Goal: Information Seeking & Learning: Learn about a topic

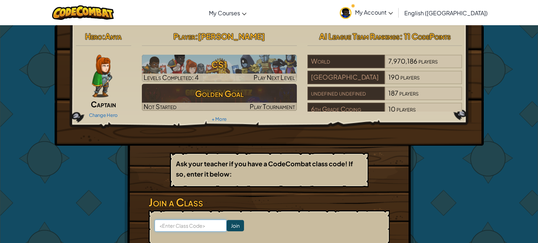
click at [210, 228] on input at bounding box center [191, 225] width 72 height 12
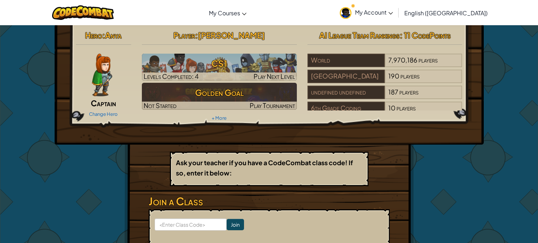
click at [260, 35] on span "[PERSON_NAME]" at bounding box center [231, 35] width 67 height 10
click at [261, 36] on span "[PERSON_NAME]" at bounding box center [231, 35] width 67 height 10
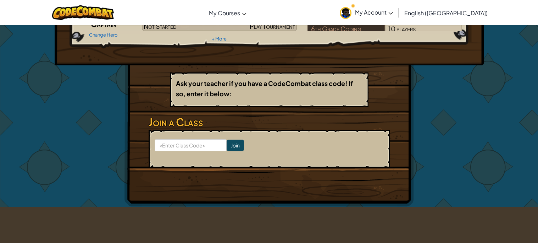
scroll to position [0, 0]
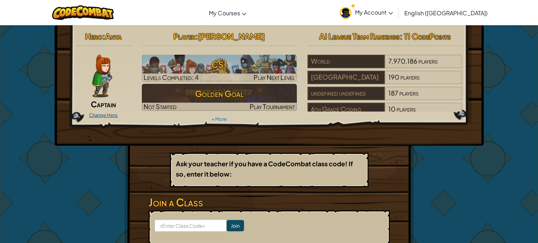
click at [108, 112] on link "Change Hero" at bounding box center [103, 115] width 29 height 6
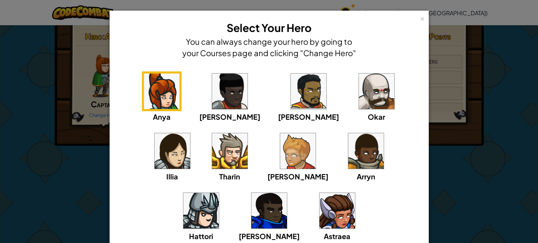
click at [212, 77] on img at bounding box center [229, 90] width 35 height 35
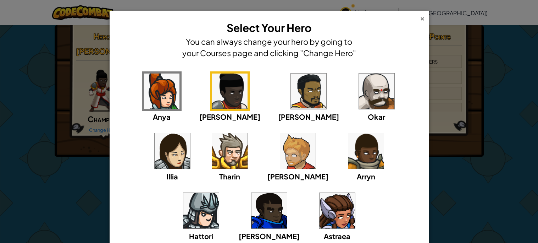
click at [422, 19] on div "×" at bounding box center [422, 17] width 5 height 7
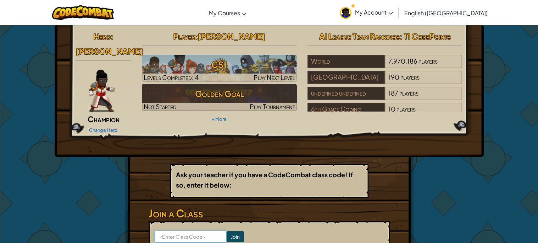
click at [212, 230] on input at bounding box center [191, 236] width 72 height 12
type input "d"
type input "DownSaltDack"
click at [234, 231] on input "Join" at bounding box center [235, 236] width 17 height 11
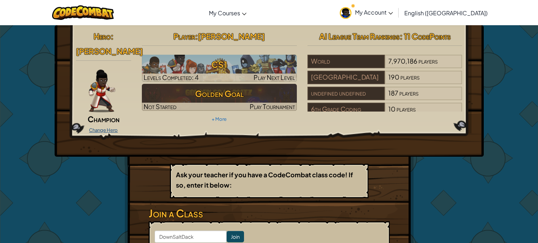
click at [109, 127] on link "Change Hero" at bounding box center [103, 130] width 29 height 6
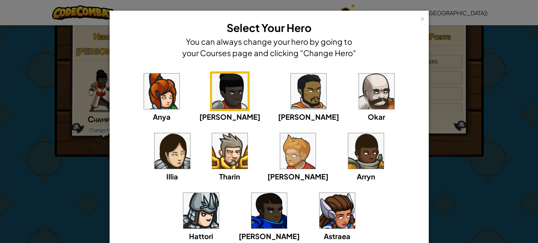
click at [287, 193] on img at bounding box center [269, 210] width 35 height 35
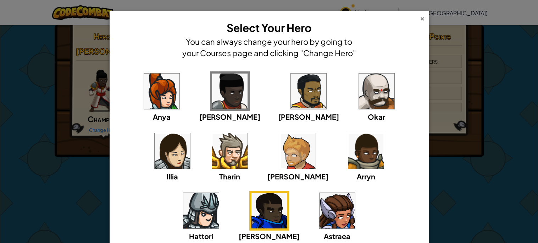
click at [424, 17] on div "×" at bounding box center [422, 17] width 5 height 7
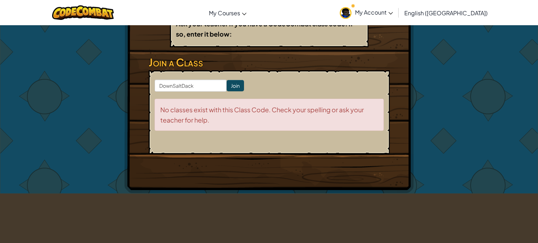
scroll to position [154, 0]
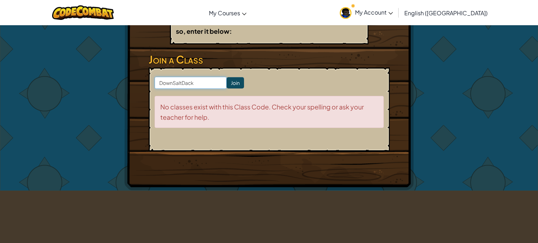
click at [210, 77] on input "DownSaltDack" at bounding box center [191, 83] width 72 height 12
click at [186, 77] on input "DownSaltDack" at bounding box center [191, 83] width 72 height 12
type input "DownSaltBack"
click at [238, 77] on input "Join" at bounding box center [235, 82] width 17 height 11
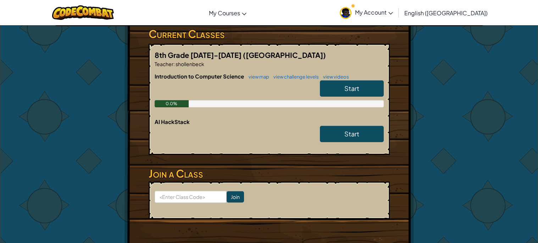
scroll to position [130, 0]
click at [358, 84] on span "Start" at bounding box center [352, 88] width 15 height 8
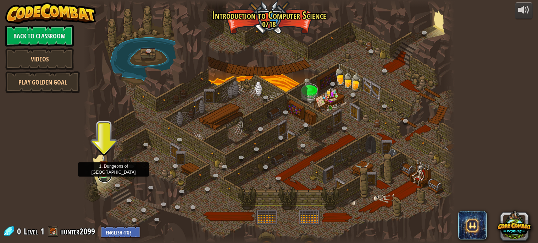
click at [106, 179] on link at bounding box center [105, 175] width 14 height 14
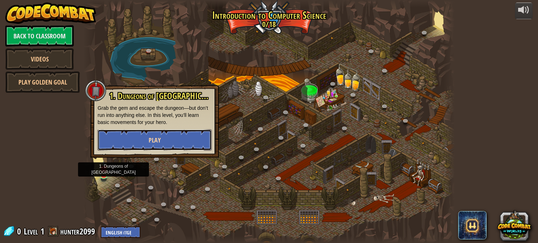
click at [135, 138] on button "Play" at bounding box center [155, 139] width 114 height 21
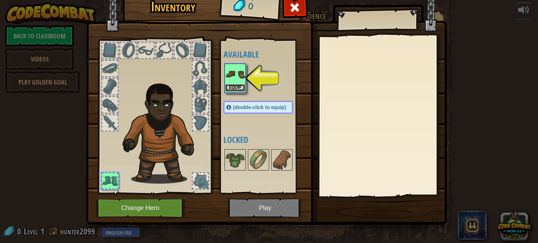
click at [233, 91] on button "Equip" at bounding box center [235, 87] width 20 height 7
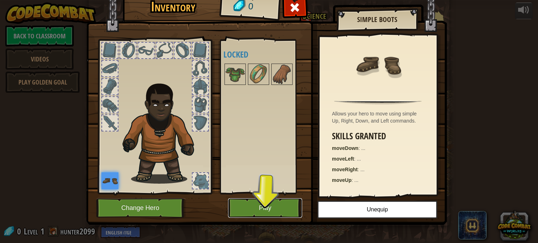
click at [281, 203] on button "Play" at bounding box center [265, 208] width 74 height 20
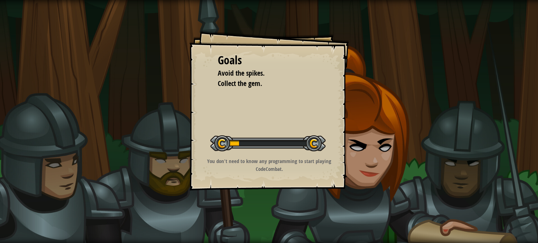
click at [446, 143] on div "Goals Avoid the spikes. Collect the gem. Start Level Error loading from server.…" at bounding box center [269, 121] width 538 height 243
click at [333, 125] on div "Goals Avoid the spikes. Collect the gem. Start Level Error loading from server.…" at bounding box center [270, 111] width 160 height 160
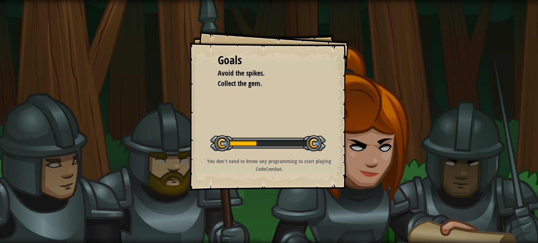
click at [333, 125] on div "Goals Avoid the spikes. Collect the gem. Start Level Error loading from server.…" at bounding box center [270, 111] width 160 height 160
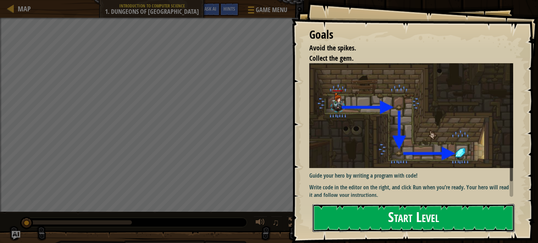
click at [432, 224] on button "Start Level" at bounding box center [414, 218] width 202 height 28
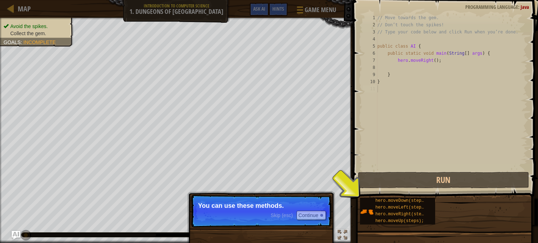
click at [296, 229] on div "Skip (esc) Continue You can use these methods." at bounding box center [261, 247] width 148 height 105
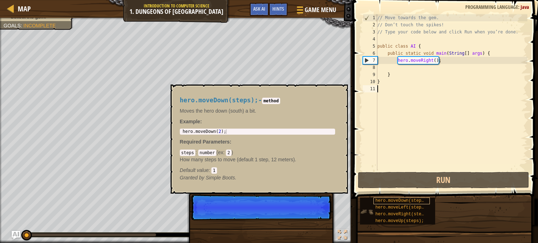
scroll to position [3, 0]
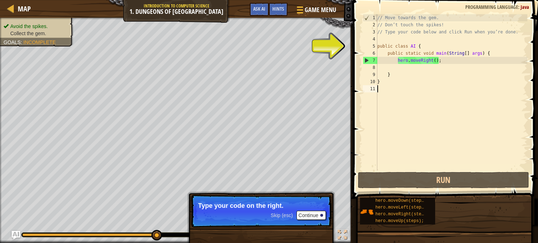
click at [371, 52] on div "6" at bounding box center [370, 53] width 15 height 7
click at [372, 46] on div "5" at bounding box center [370, 46] width 15 height 7
click at [372, 45] on div "5" at bounding box center [370, 46] width 15 height 7
click at [414, 63] on div "// Move towards the gem. // Don’t touch the spikes! // Type your code below and…" at bounding box center [452, 99] width 152 height 170
click at [431, 64] on div "// Move towards the gem. // Don’t touch the spikes! // Type your code below and…" at bounding box center [452, 99] width 152 height 170
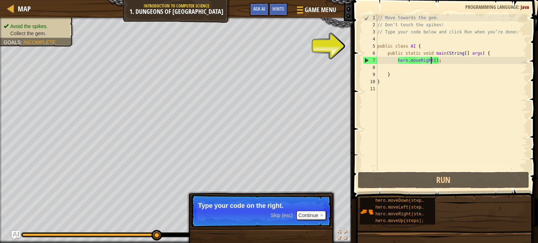
click at [365, 57] on div "7" at bounding box center [370, 60] width 14 height 7
click at [366, 58] on div "7" at bounding box center [370, 60] width 14 height 7
type textarea "hero.moveRight();"
click at [366, 58] on div "7" at bounding box center [370, 60] width 14 height 7
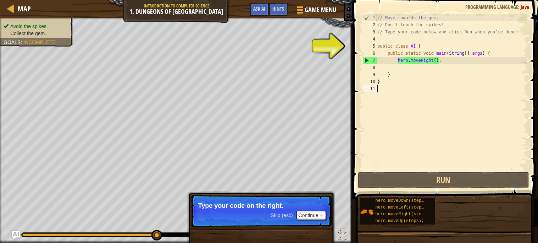
click at [366, 58] on div "7" at bounding box center [370, 60] width 14 height 7
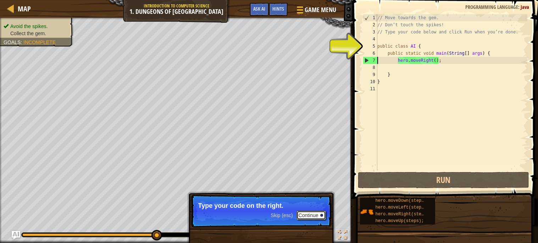
click at [311, 215] on button "Continue" at bounding box center [311, 214] width 29 height 9
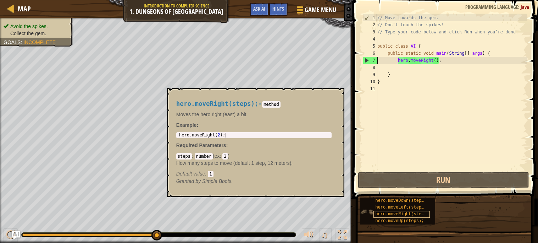
click at [390, 212] on span "hero.moveRight(steps);" at bounding box center [404, 214] width 56 height 5
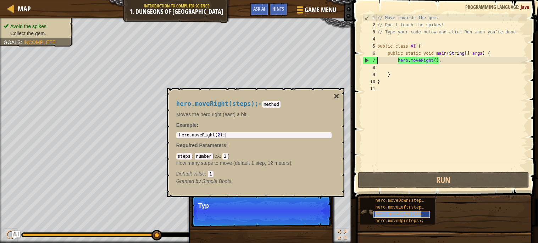
click at [390, 212] on span "hero.moveRight(steps);" at bounding box center [404, 214] width 56 height 5
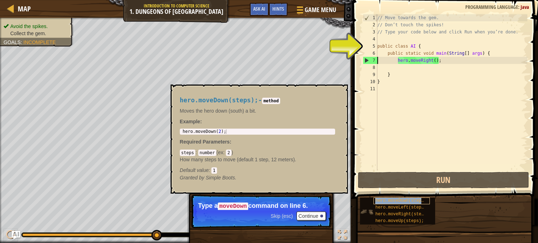
click at [393, 197] on div "hero.moveDown(steps);" at bounding box center [402, 200] width 56 height 7
click at [391, 199] on span "hero.moveDown(steps);" at bounding box center [403, 200] width 54 height 5
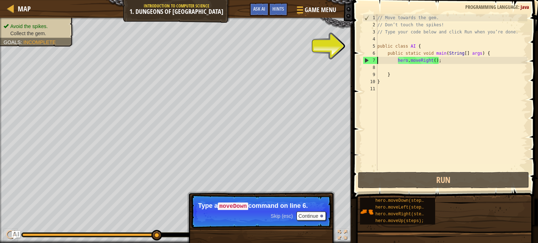
click at [367, 59] on div "7" at bounding box center [370, 60] width 14 height 7
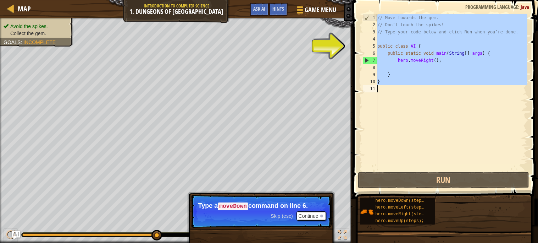
type textarea "}"
click at [367, 59] on div "7" at bounding box center [370, 60] width 14 height 7
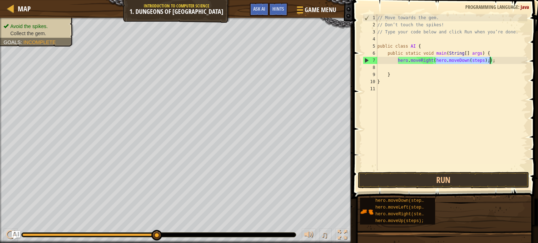
click at [436, 59] on div "// Move towards the gem. // Don’t touch the spikes! // Type your code below and…" at bounding box center [452, 92] width 152 height 156
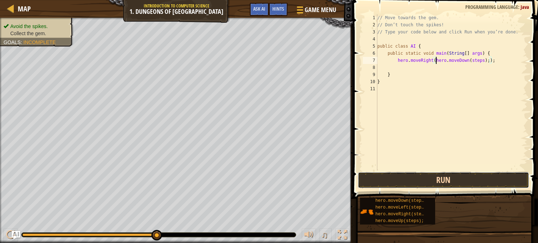
click at [433, 180] on button "Run" at bounding box center [443, 180] width 171 height 16
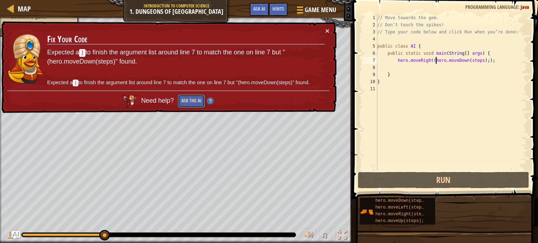
click at [188, 98] on button "Ask the AI" at bounding box center [191, 100] width 27 height 13
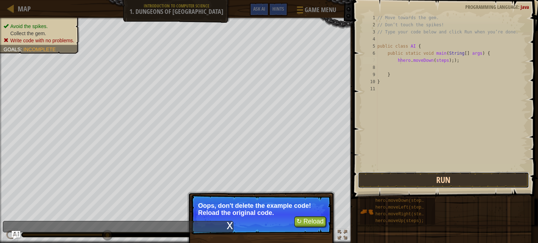
click at [469, 184] on button "Run" at bounding box center [443, 180] width 171 height 16
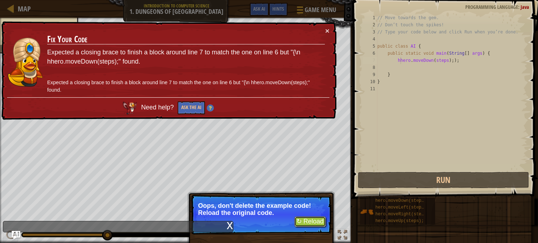
click at [323, 220] on button "↻ Reload" at bounding box center [311, 221] width 32 height 11
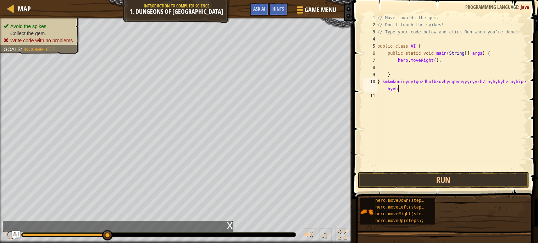
scroll to position [3, 12]
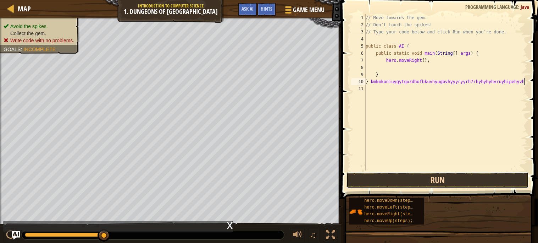
click at [498, 184] on button "Run" at bounding box center [438, 180] width 183 height 16
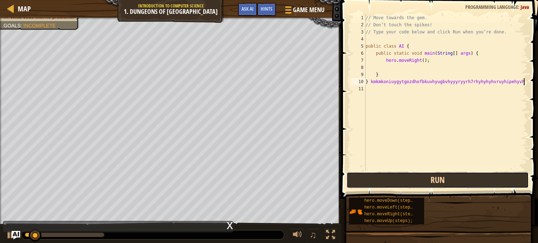
click at [498, 184] on button "Run" at bounding box center [438, 180] width 183 height 16
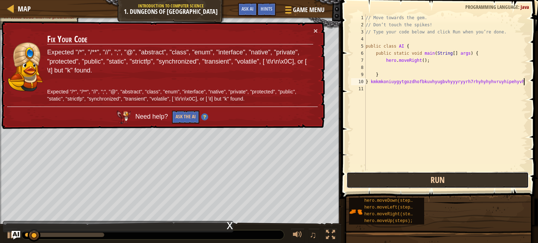
click at [498, 184] on button "Run" at bounding box center [438, 180] width 183 height 16
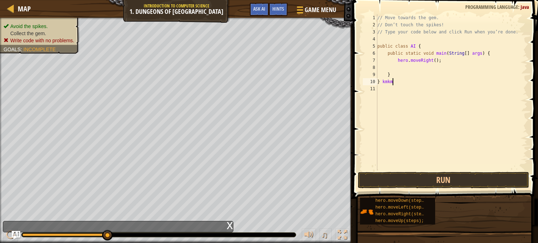
scroll to position [3, 0]
type textarea "}"
click at [455, 176] on button "Run" at bounding box center [443, 180] width 171 height 16
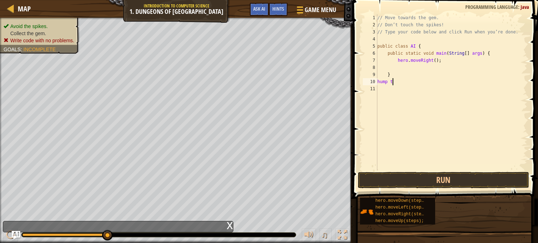
type textarea "h"
type textarea "}"
type textarea "h"
type textarea "p"
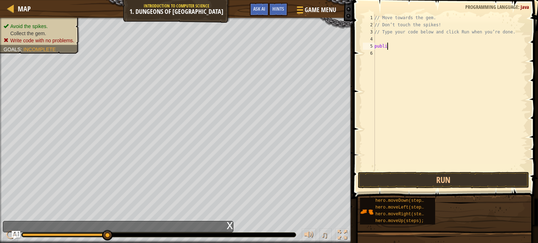
type textarea "p"
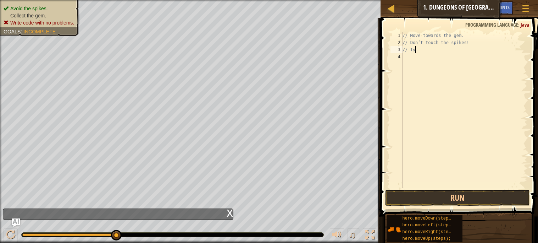
type textarea "/"
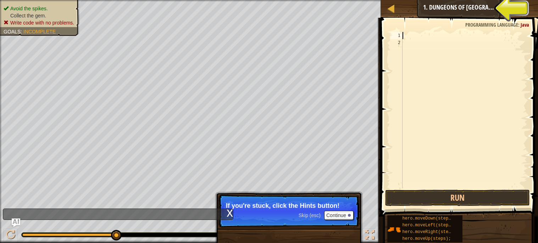
click at [507, 7] on span "Hints" at bounding box center [504, 7] width 12 height 7
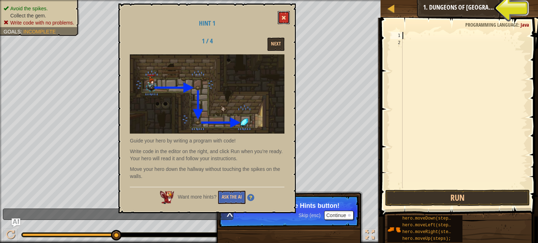
click at [283, 15] on span at bounding box center [283, 17] width 5 height 5
